Goal: Find specific page/section: Find specific page/section

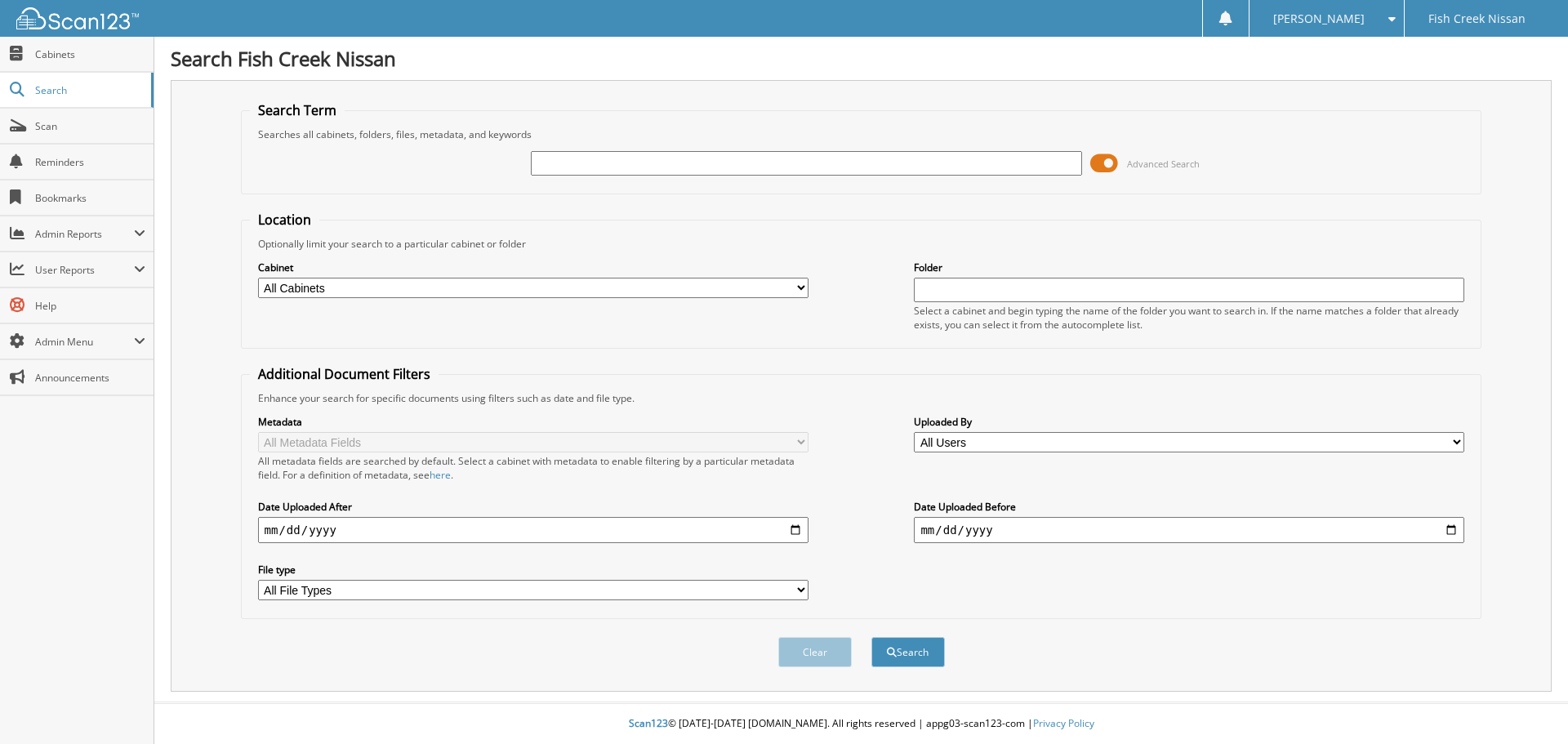
click at [752, 161] on input "text" at bounding box center [806, 163] width 550 height 25
type input "2506450"
click at [872, 637] on button "Search" at bounding box center [909, 652] width 74 height 30
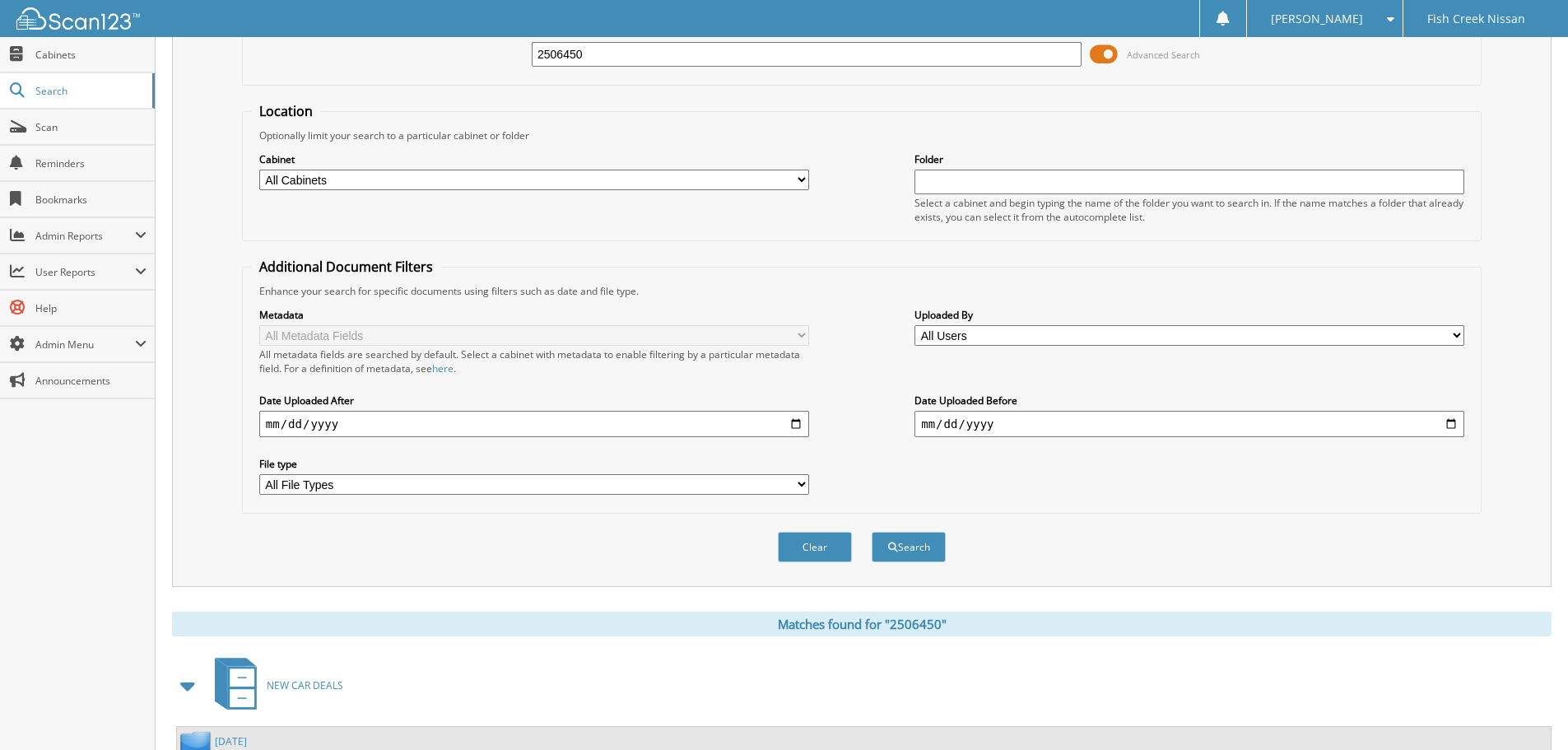
scroll to position [235, 0]
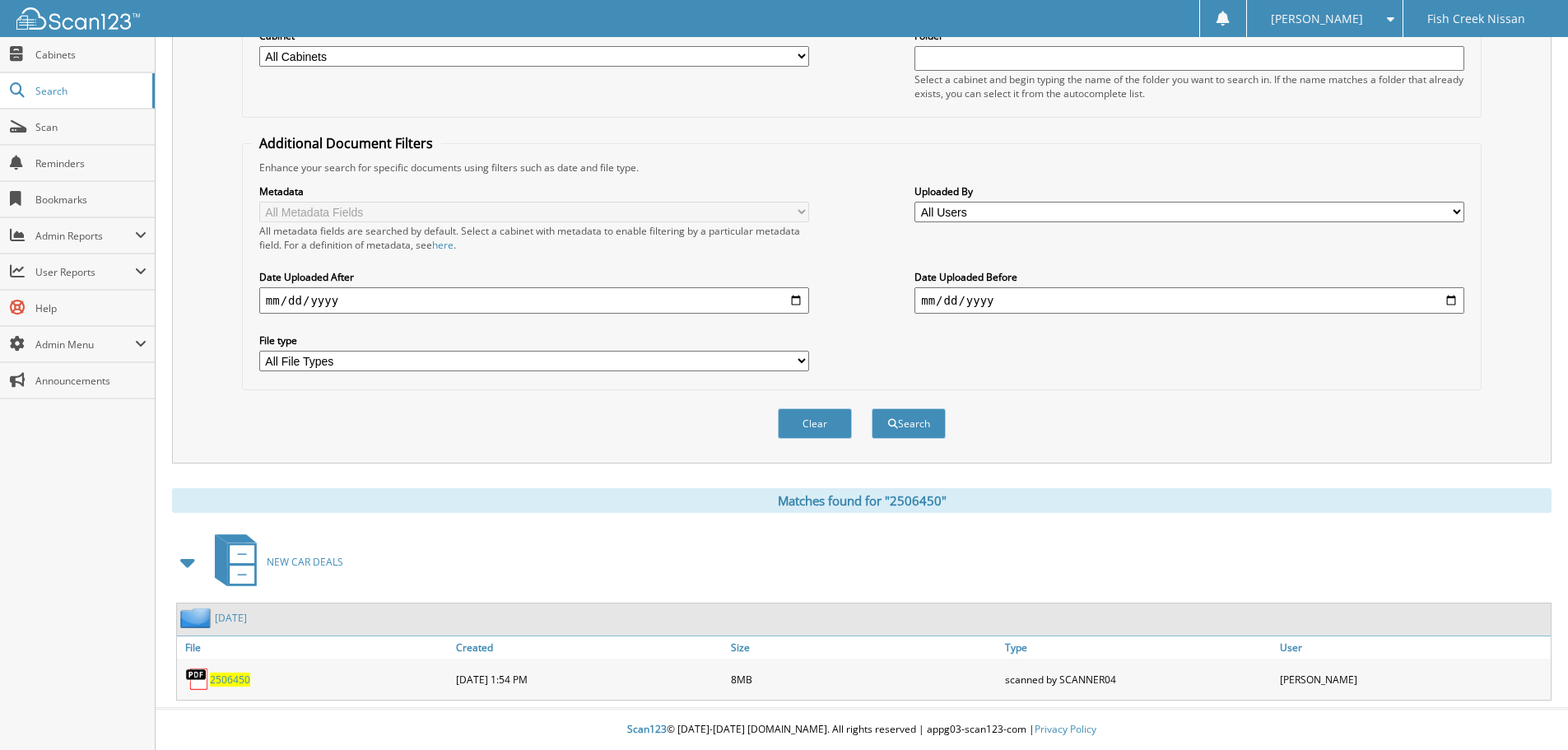
click at [230, 680] on span "2506450" at bounding box center [230, 679] width 40 height 14
